Goal: Task Accomplishment & Management: Manage account settings

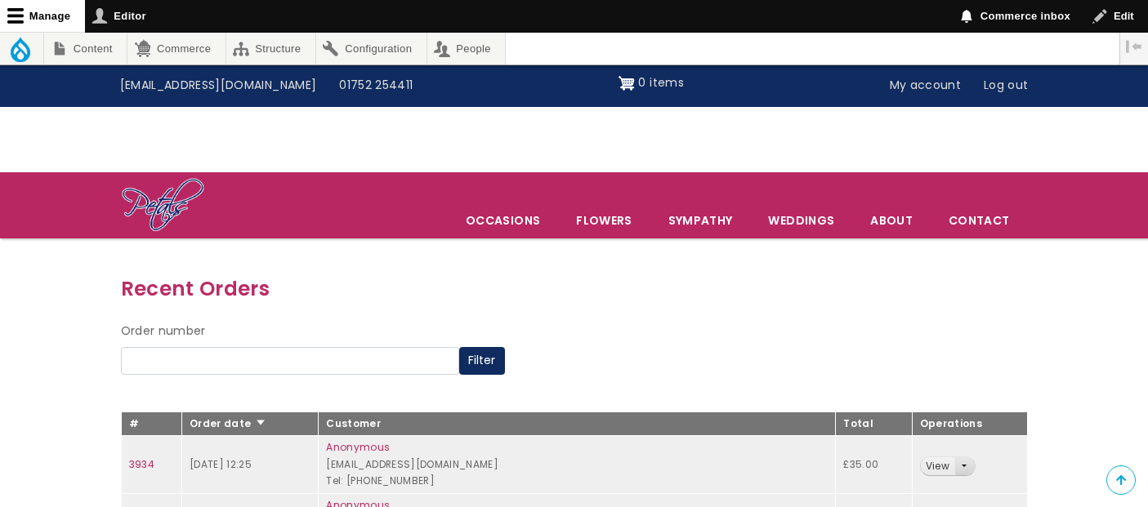
scroll to position [272, 0]
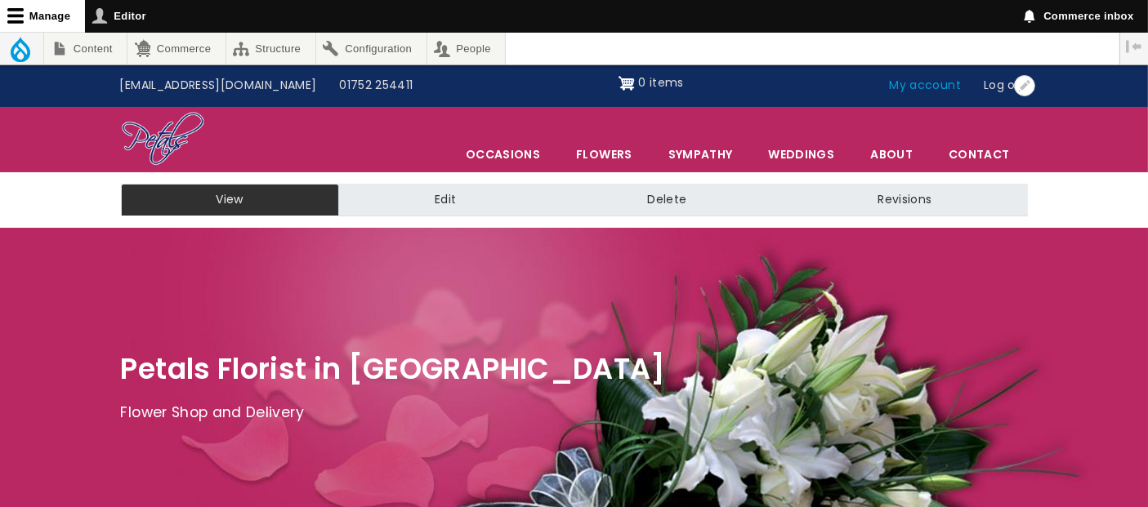
click at [938, 87] on link "My account" at bounding box center [925, 85] width 95 height 31
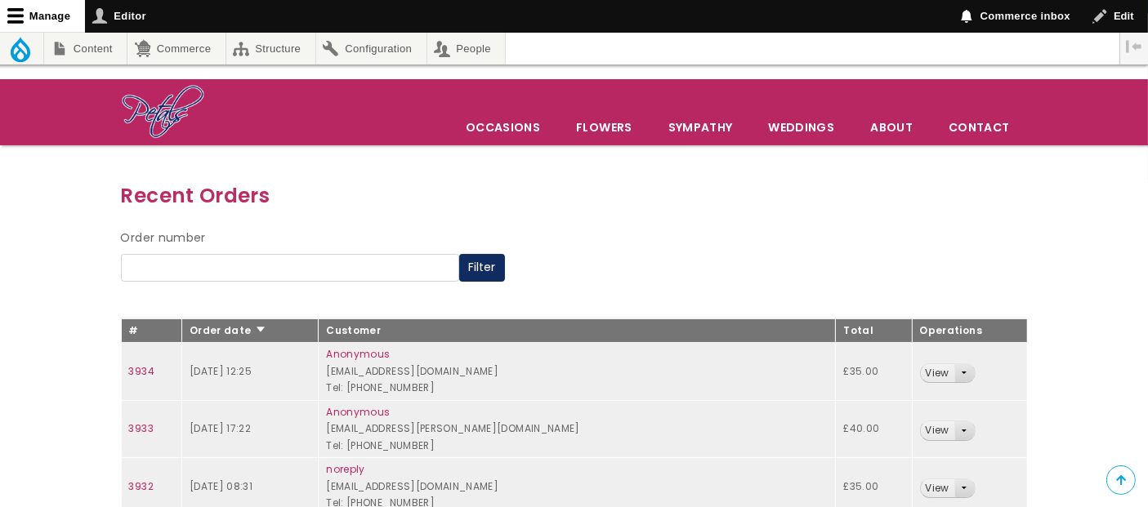
scroll to position [181, 0]
